Goal: Information Seeking & Learning: Understand process/instructions

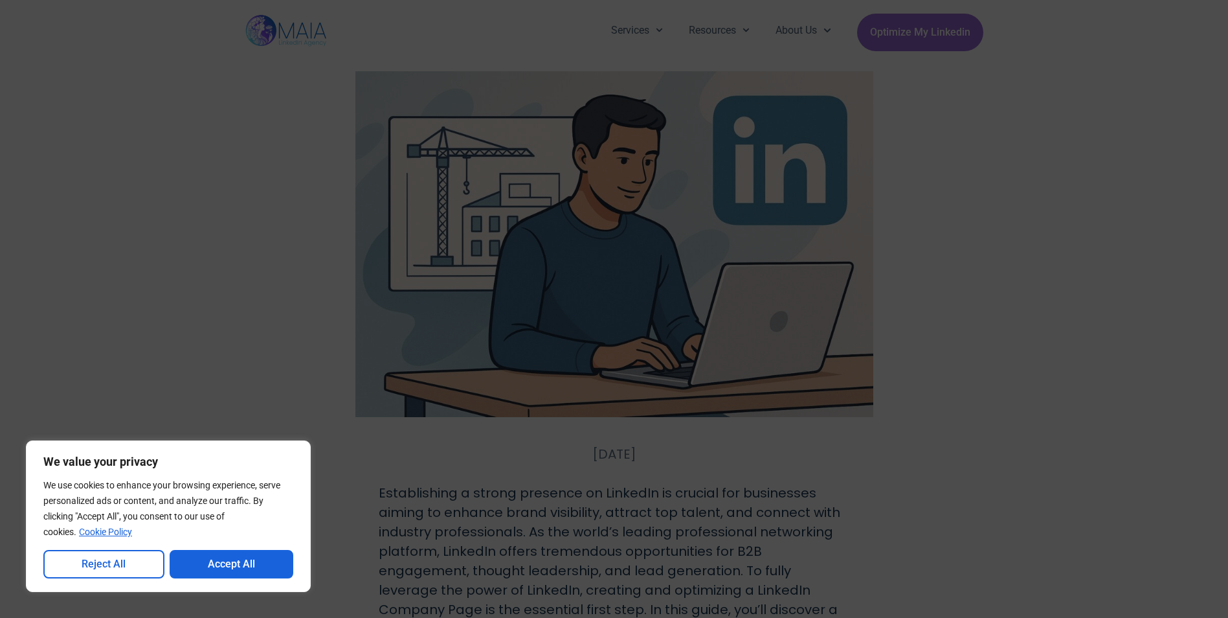
scroll to position [324, 0]
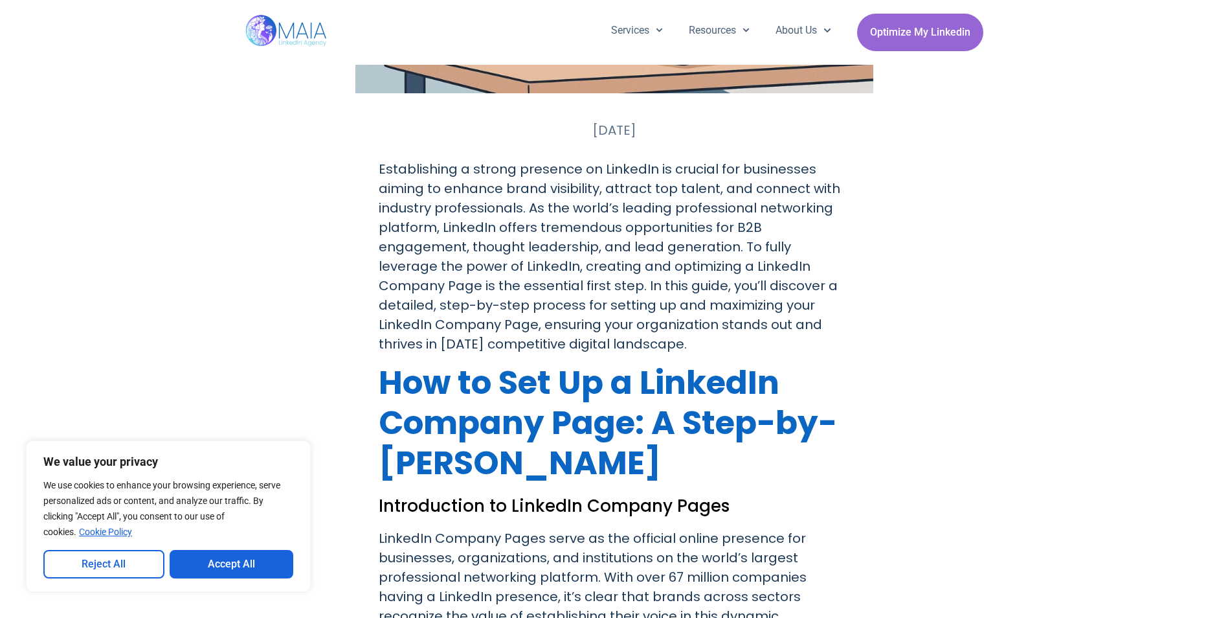
click at [126, 571] on button "Reject All" at bounding box center [103, 564] width 121 height 28
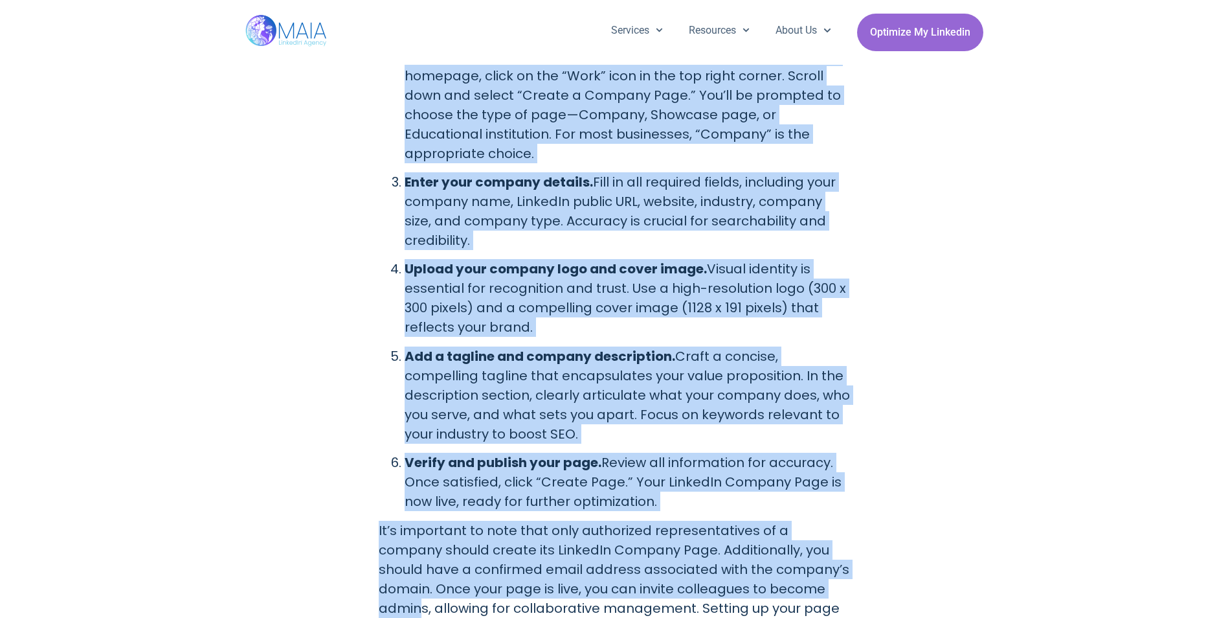
scroll to position [1554, 0]
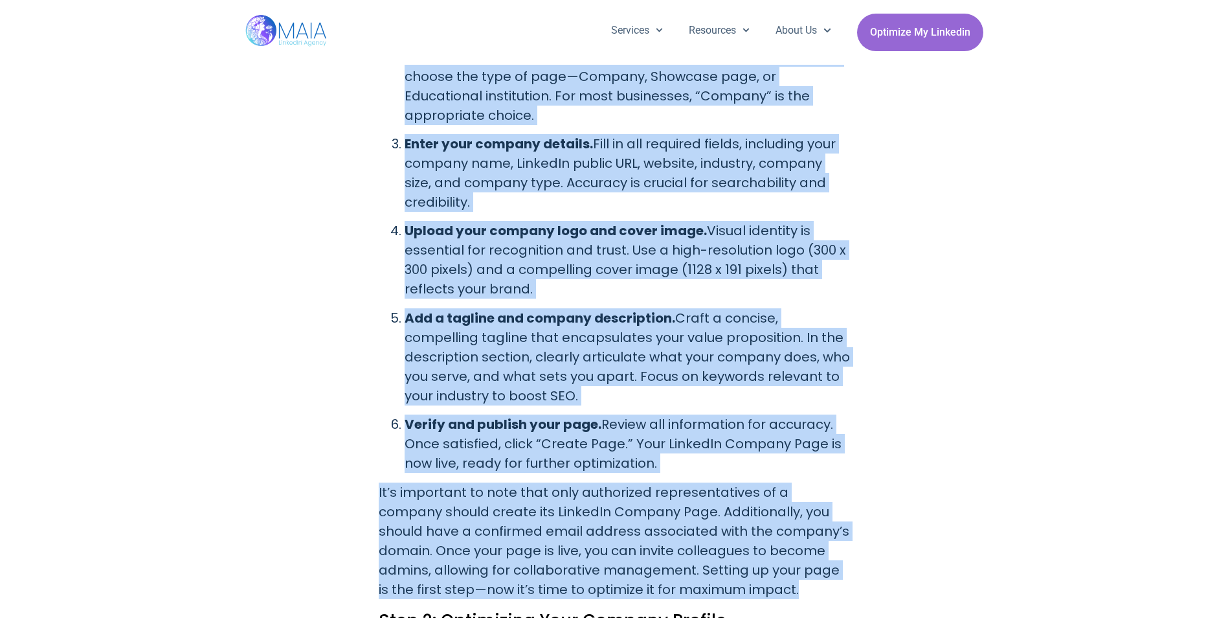
drag, startPoint x: 374, startPoint y: 102, endPoint x: 806, endPoint y: 571, distance: 637.9
copy div "Lore 0: Ipsumdol Sita ConsecTe Adipisc Elit Sed doeiusmodt in u laboreetdo Magn…"
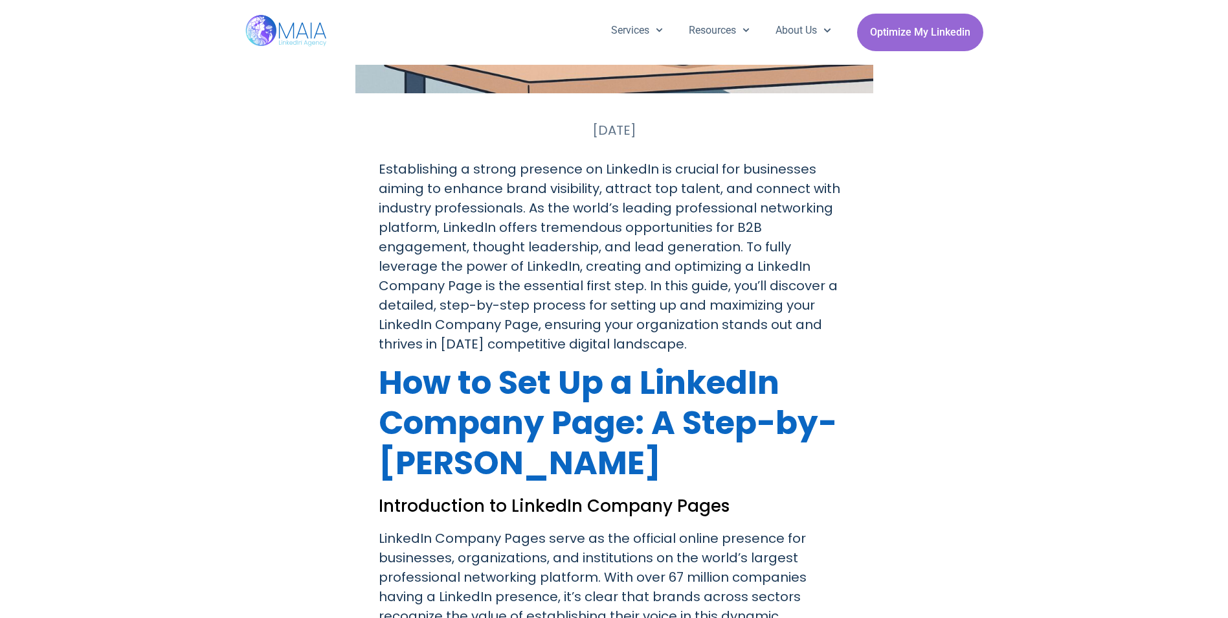
scroll to position [0, 0]
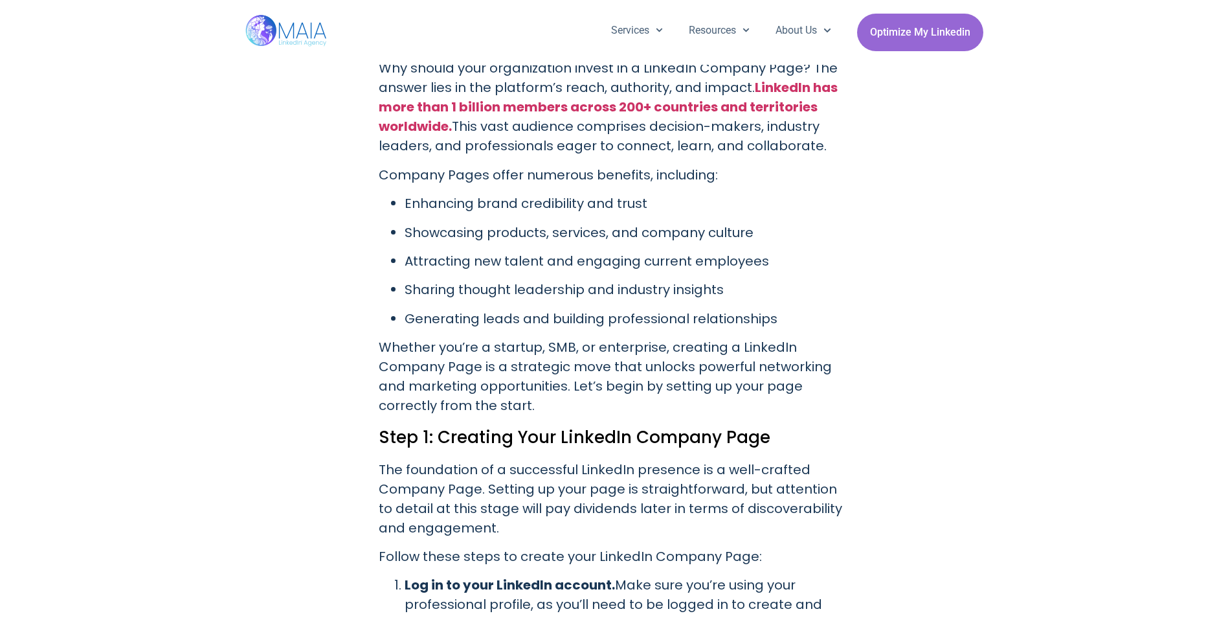
scroll to position [583, 0]
